Goal: Navigation & Orientation: Find specific page/section

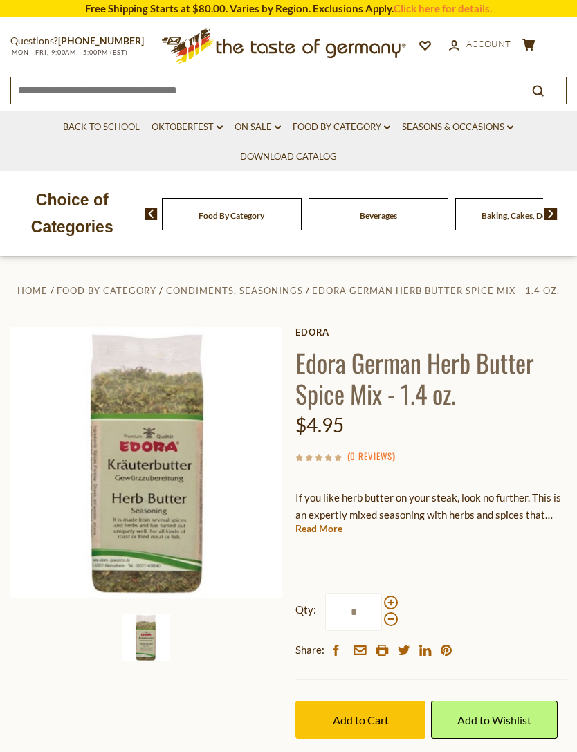
click at [390, 131] on link "Food By Category dropdown_arrow" at bounding box center [342, 127] width 98 height 15
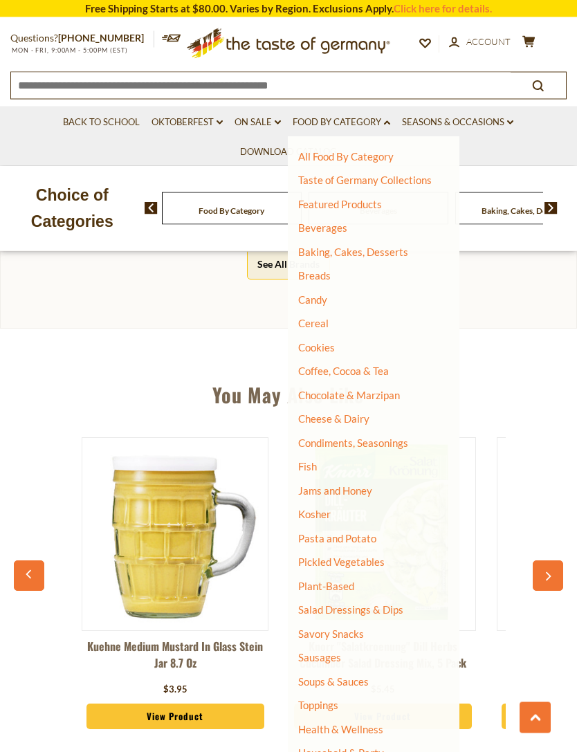
scroll to position [809, 0]
click at [378, 720] on link "Health & Wellness" at bounding box center [340, 728] width 85 height 19
click at [401, 743] on link "All Health & Wellness" at bounding box center [355, 749] width 100 height 12
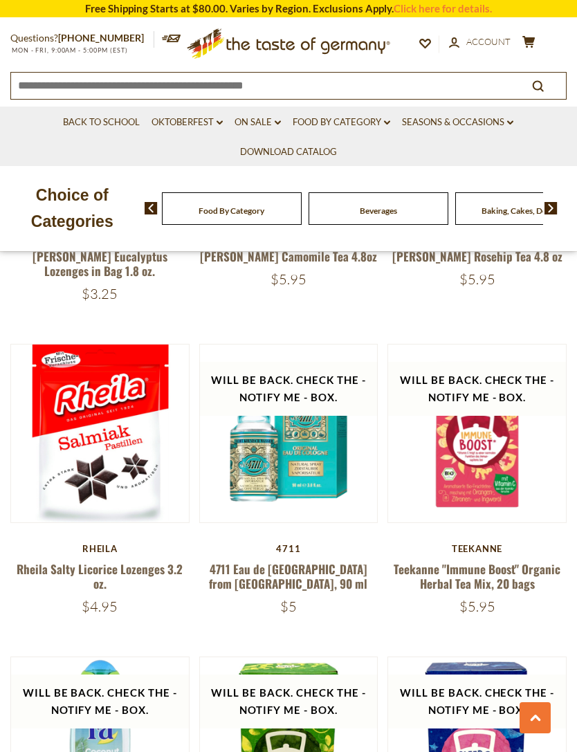
scroll to position [3394, 0]
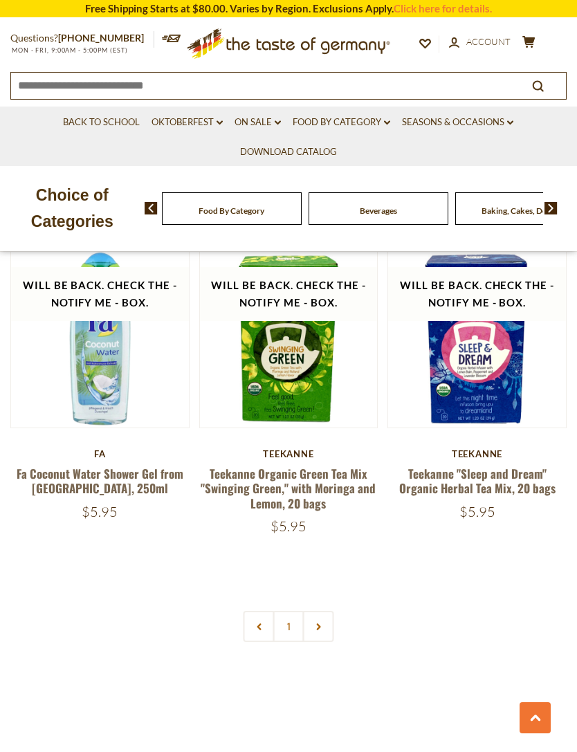
click at [322, 611] on link at bounding box center [318, 626] width 31 height 31
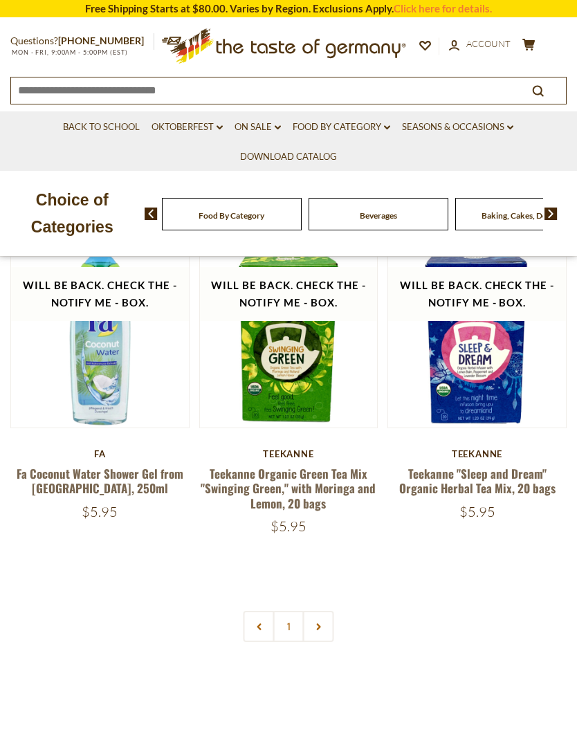
scroll to position [37, 0]
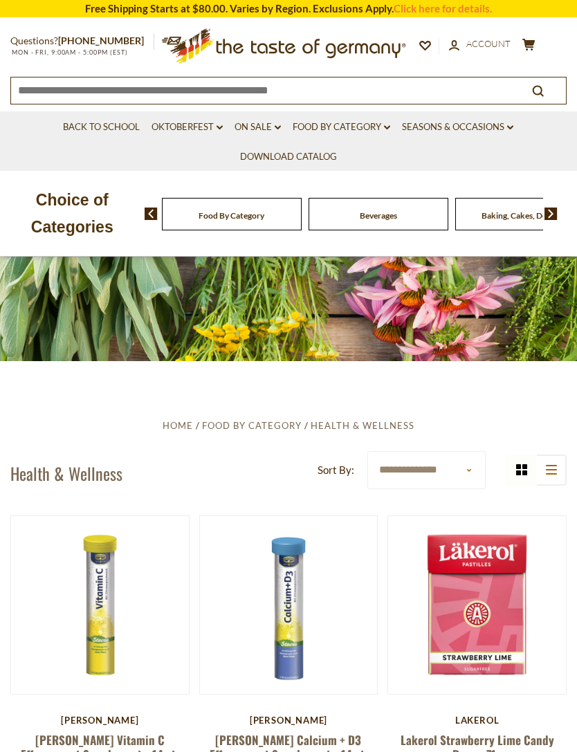
click at [390, 127] on icon at bounding box center [387, 128] width 6 height 4
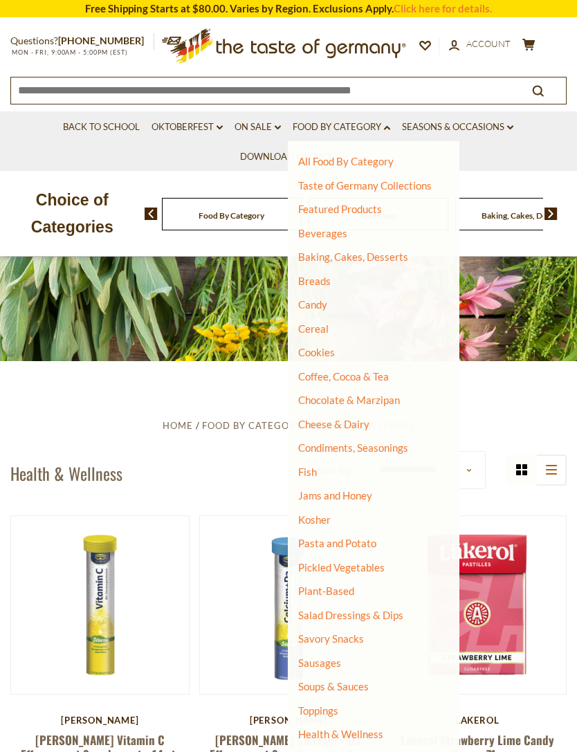
click at [379, 724] on link "Health & Wellness" at bounding box center [340, 733] width 85 height 19
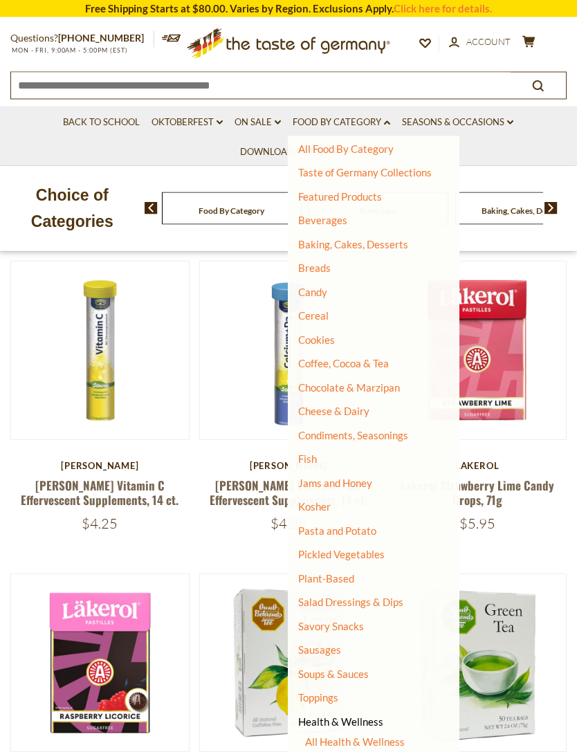
scroll to position [293, 0]
click at [327, 751] on link "Body Care" at bounding box center [329, 766] width 48 height 12
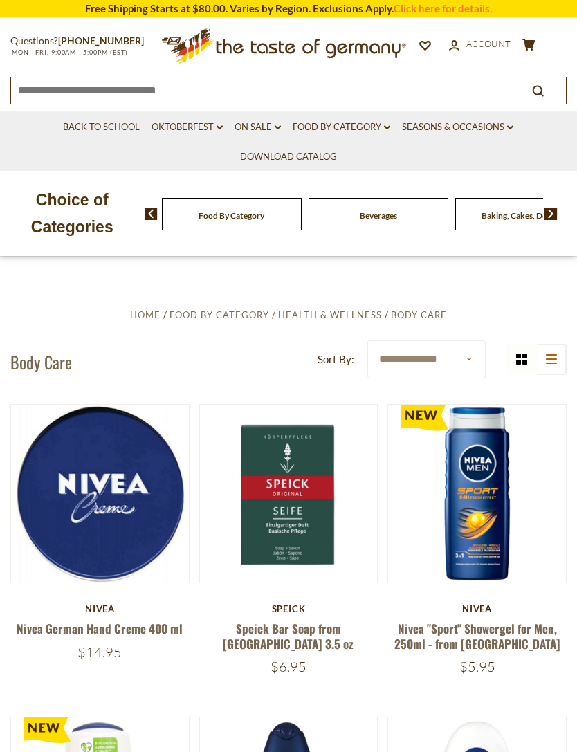
click at [385, 134] on link "Food By Category dropdown_arrow" at bounding box center [342, 127] width 98 height 15
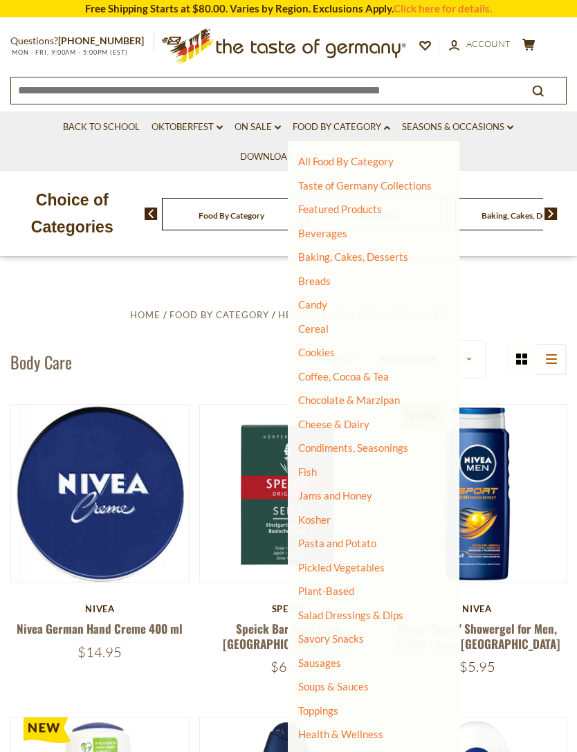
click at [370, 214] on link "Featured Products" at bounding box center [340, 209] width 84 height 12
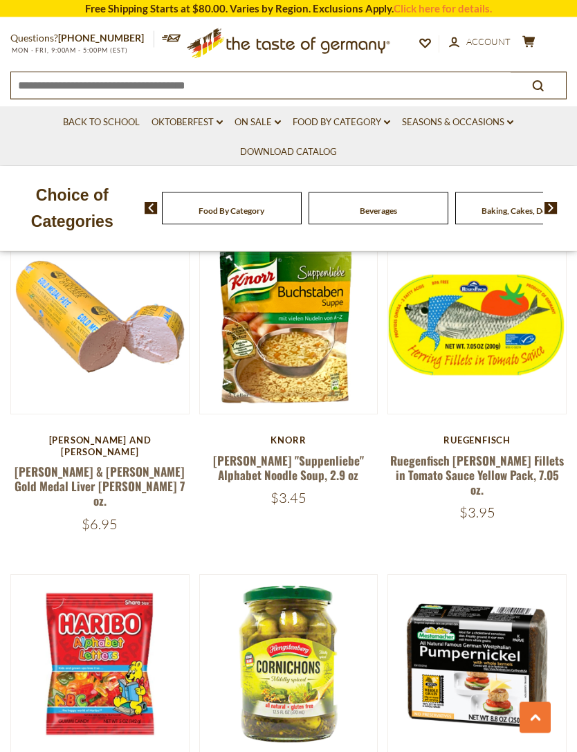
scroll to position [803, 0]
